Goal: Information Seeking & Learning: Find specific fact

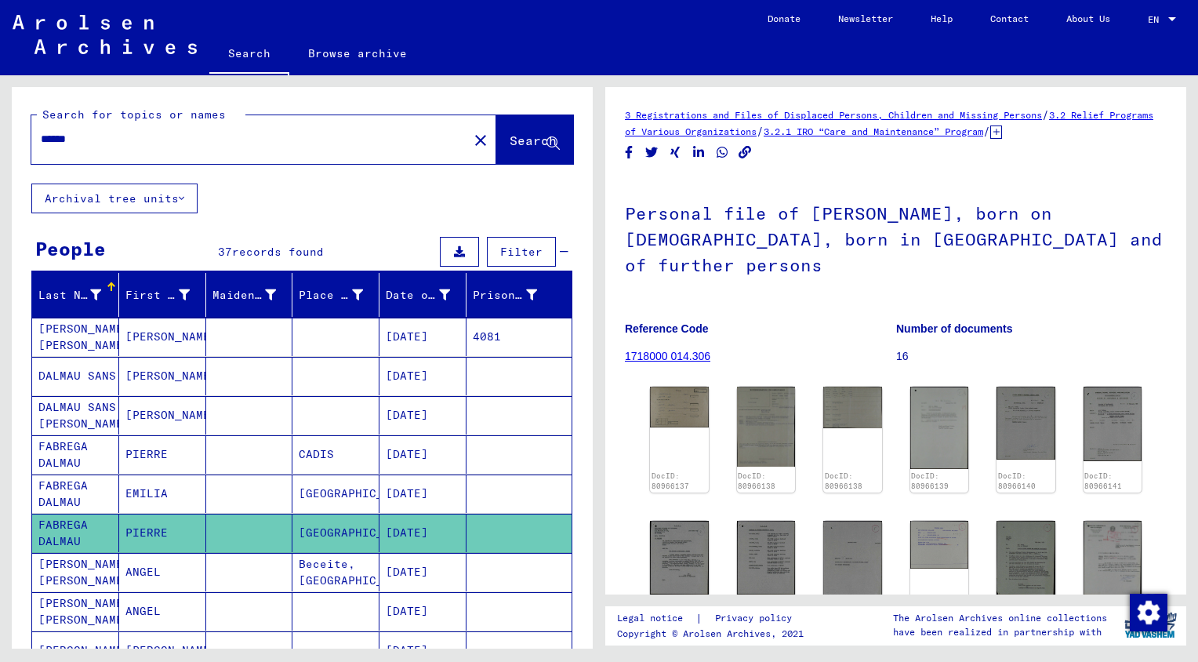
drag, startPoint x: 103, startPoint y: 144, endPoint x: 0, endPoint y: 138, distance: 102.9
click at [0, 138] on html "Search Browse archive Donate Newsletter Help Contact About Us Search Browse arc…" at bounding box center [599, 331] width 1198 height 662
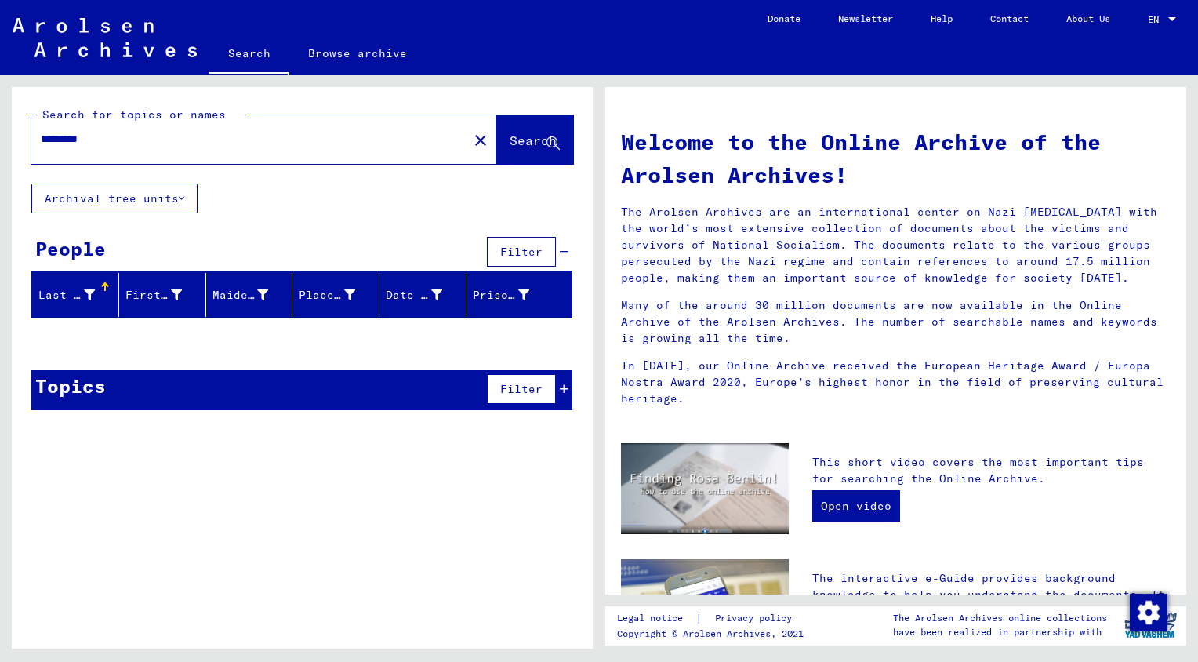
drag, startPoint x: 124, startPoint y: 143, endPoint x: -3, endPoint y: 131, distance: 127.6
click at [0, 131] on html "Search Browse archive Donate Newsletter Help Contact About Us Search Browse arc…" at bounding box center [599, 331] width 1198 height 662
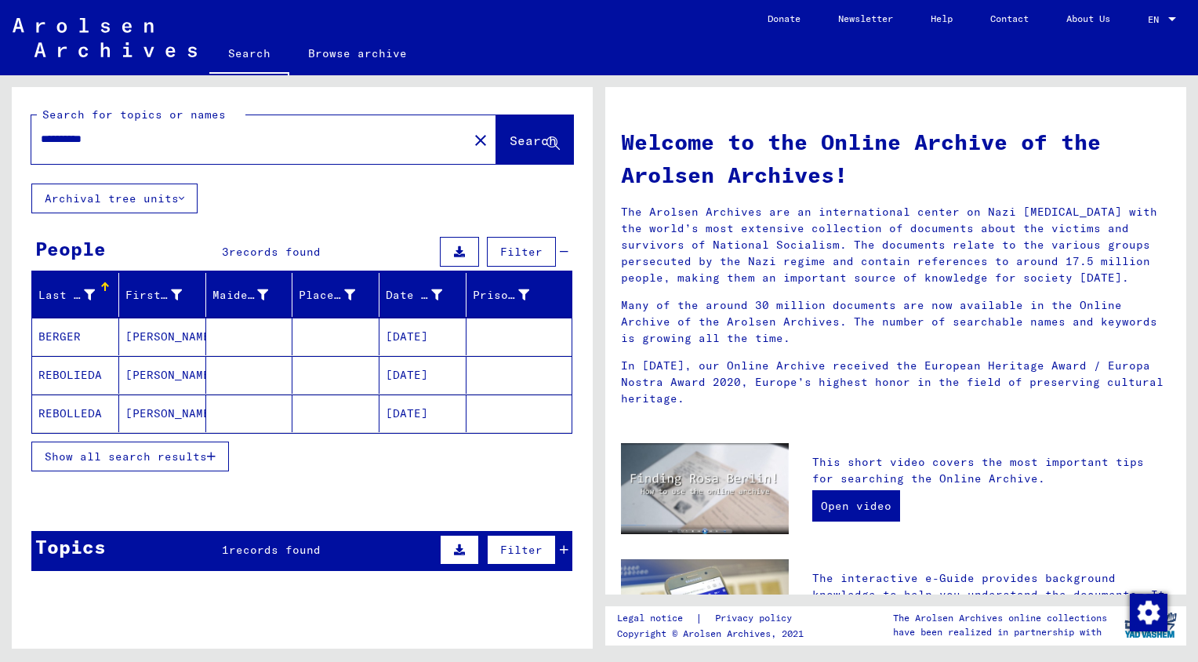
click at [78, 367] on mat-cell "REBOLIEDA" at bounding box center [75, 375] width 87 height 38
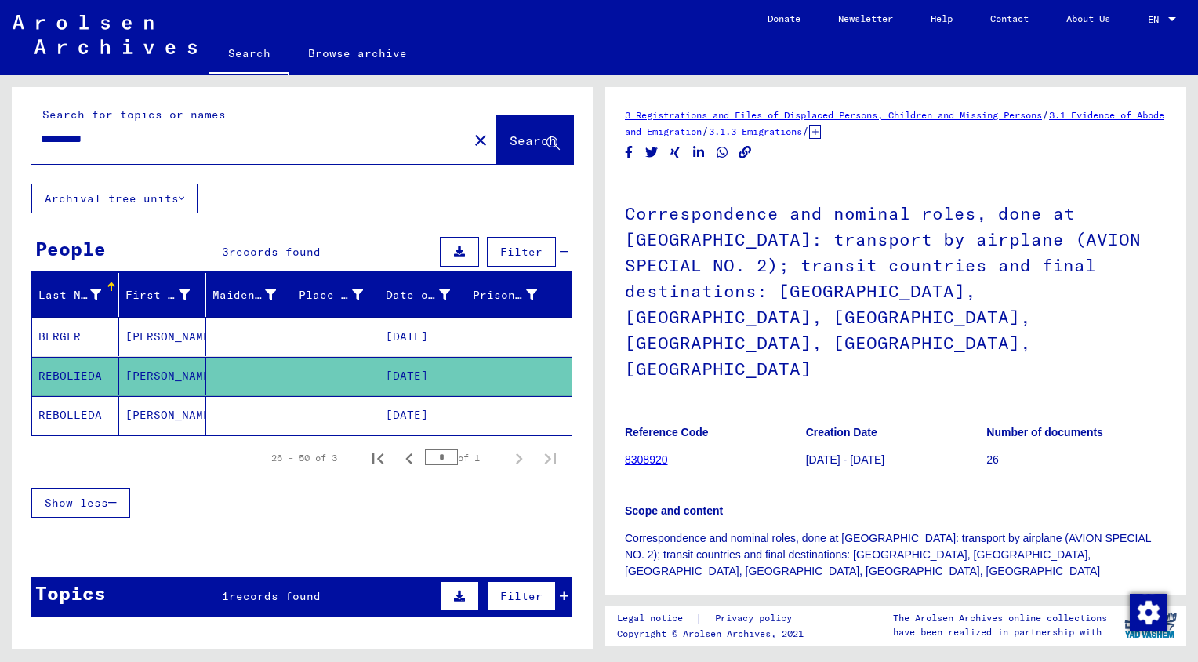
drag, startPoint x: 66, startPoint y: 137, endPoint x: -3, endPoint y: 129, distance: 69.5
click at [0, 129] on html "**********" at bounding box center [599, 331] width 1198 height 662
type input "*****"
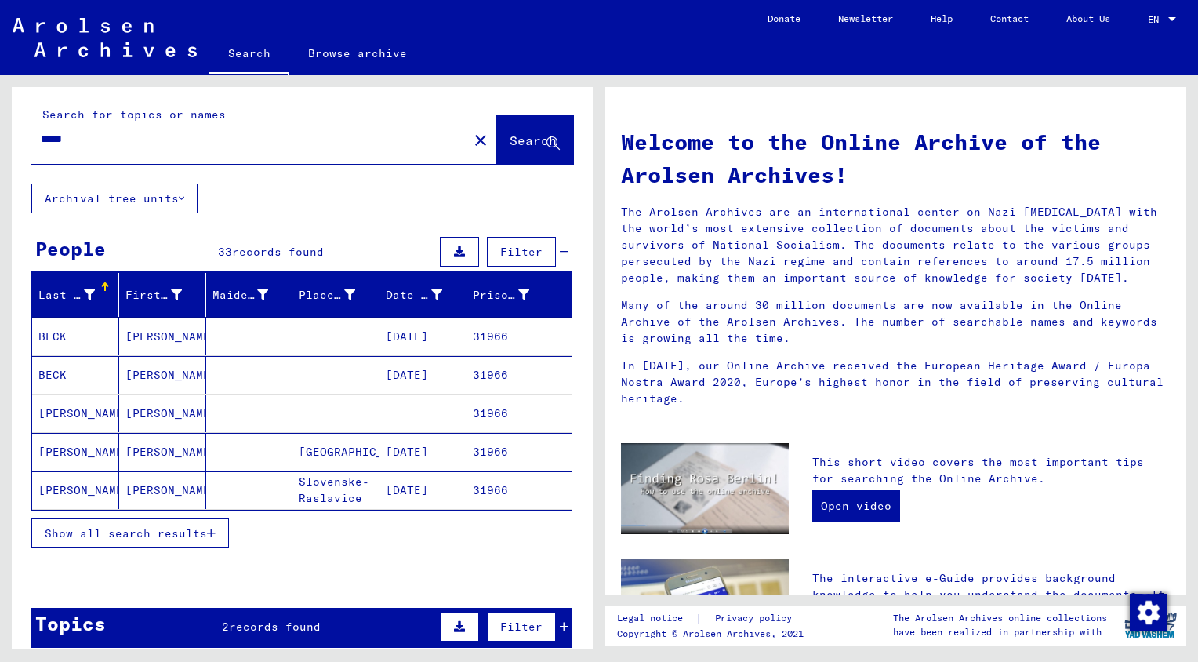
click at [110, 531] on span "Show all search results" at bounding box center [126, 533] width 162 height 14
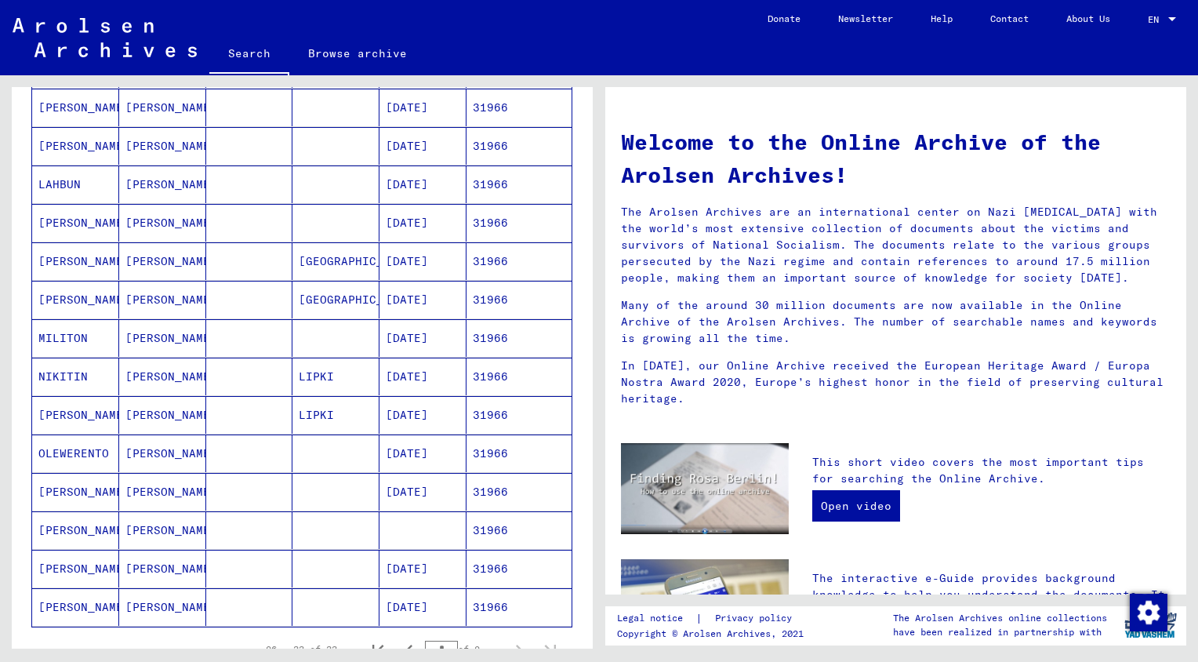
scroll to position [842, 0]
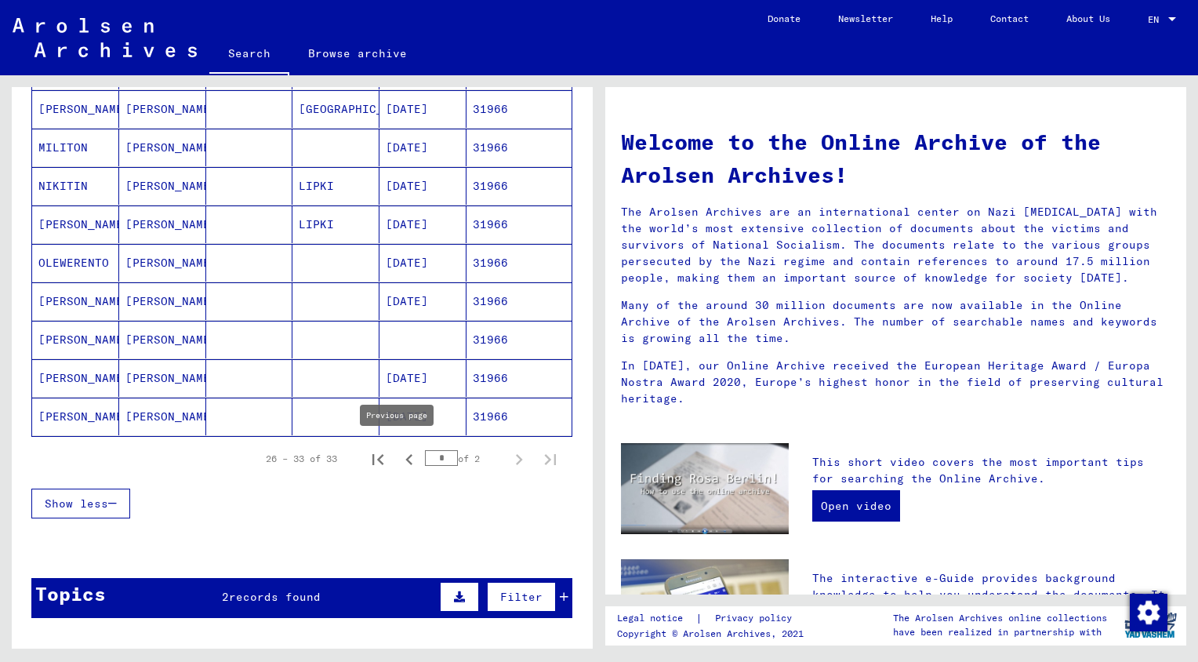
click at [405, 456] on icon "Previous page" at bounding box center [409, 460] width 22 height 22
type input "*"
